Goal: Check status: Check status

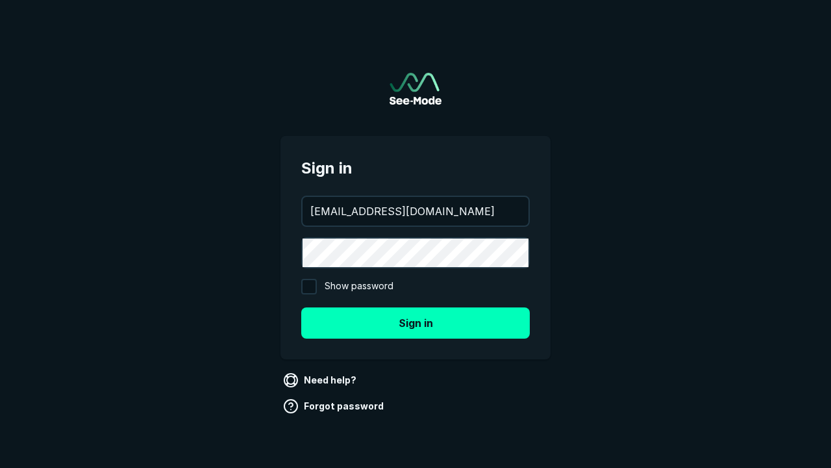
type input "[EMAIL_ADDRESS][DOMAIN_NAME]"
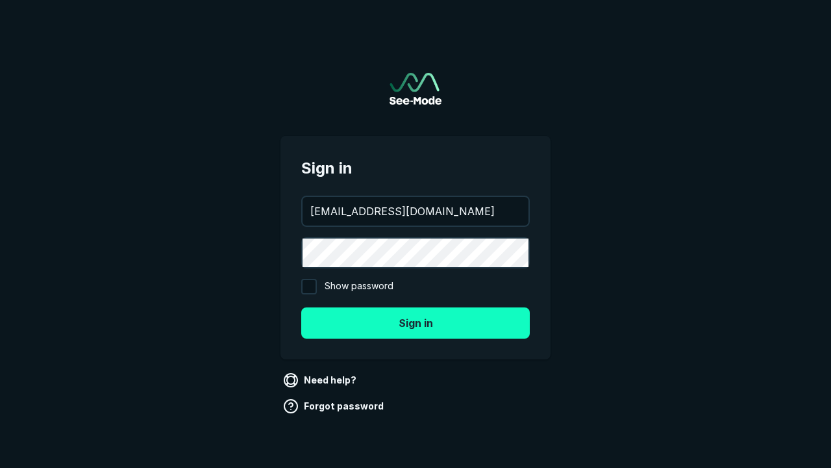
click at [416, 322] on button "Sign in" at bounding box center [415, 322] width 229 height 31
